Goal: Information Seeking & Learning: Learn about a topic

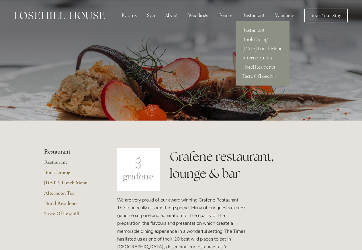
click at [255, 46] on link "[DATE] Lunch Menu" at bounding box center [263, 48] width 54 height 9
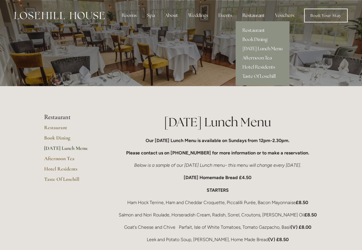
click at [265, 56] on link "Afternoon Tea" at bounding box center [263, 57] width 54 height 9
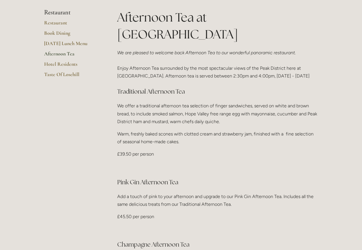
scroll to position [146, 0]
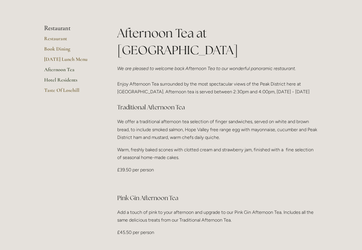
click at [49, 80] on link "Hotel Residents" at bounding box center [71, 82] width 55 height 10
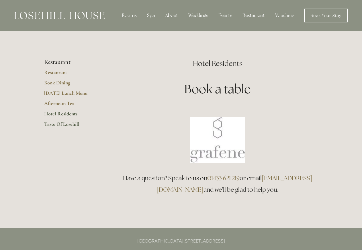
click at [60, 123] on link "Taste Of Losehill" at bounding box center [71, 126] width 55 height 10
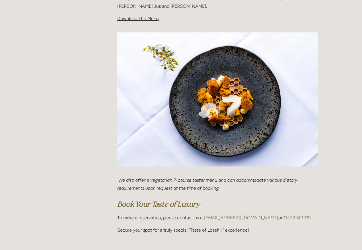
scroll to position [117, 0]
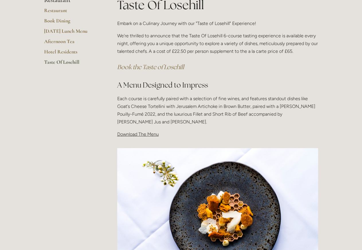
click at [141, 135] on span "Download The Menu" at bounding box center [138, 133] width 42 height 5
click at [121, 133] on span "Download The Menu" at bounding box center [138, 133] width 42 height 5
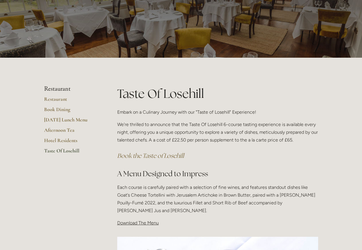
scroll to position [0, 0]
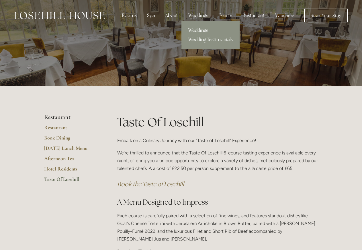
click at [205, 28] on link "Weddings" at bounding box center [210, 30] width 58 height 9
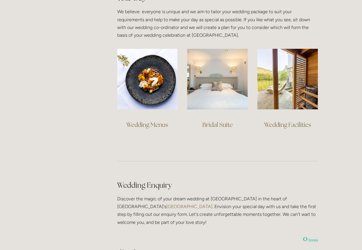
scroll to position [439, 0]
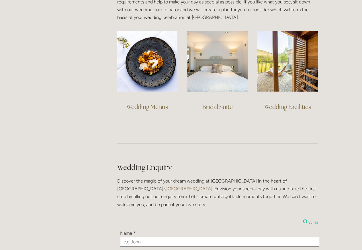
click at [157, 105] on link "Wedding Menus" at bounding box center [147, 107] width 42 height 8
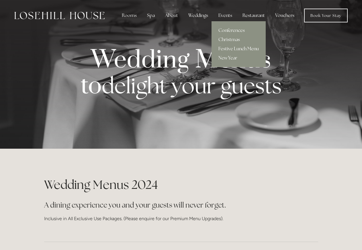
click at [223, 47] on link "Festive Lunch Menu" at bounding box center [239, 48] width 54 height 9
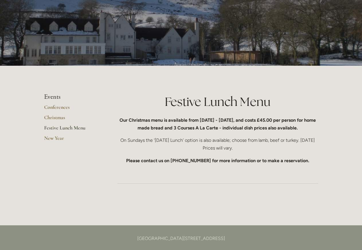
scroll to position [58, 0]
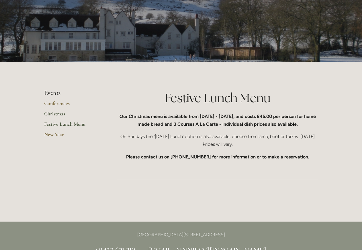
click at [62, 116] on link "Christmas" at bounding box center [71, 115] width 55 height 10
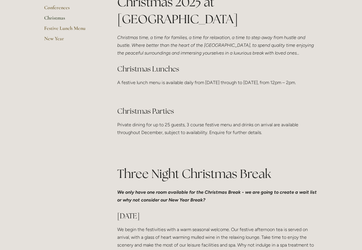
scroll to position [58, 0]
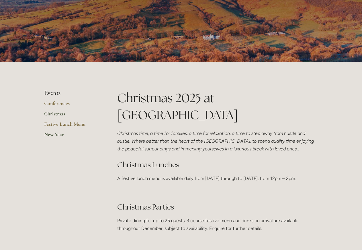
click at [57, 132] on link "New Year" at bounding box center [71, 136] width 55 height 10
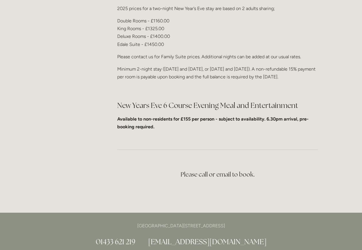
scroll to position [88, 0]
